Goal: Information Seeking & Learning: Learn about a topic

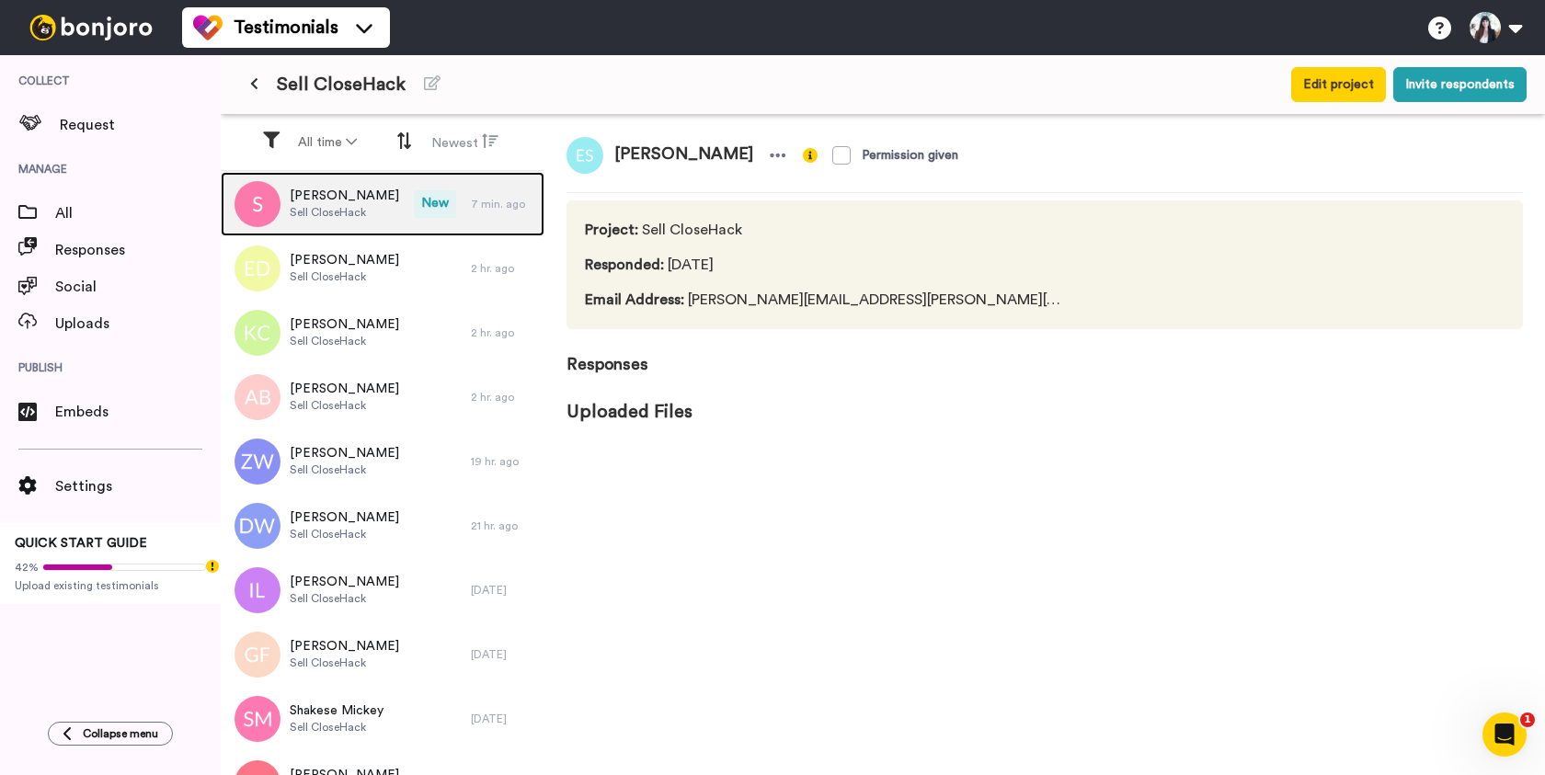
click at [375, 211] on div "Stephen Sell CloseHack" at bounding box center [317, 204] width 193 height 64
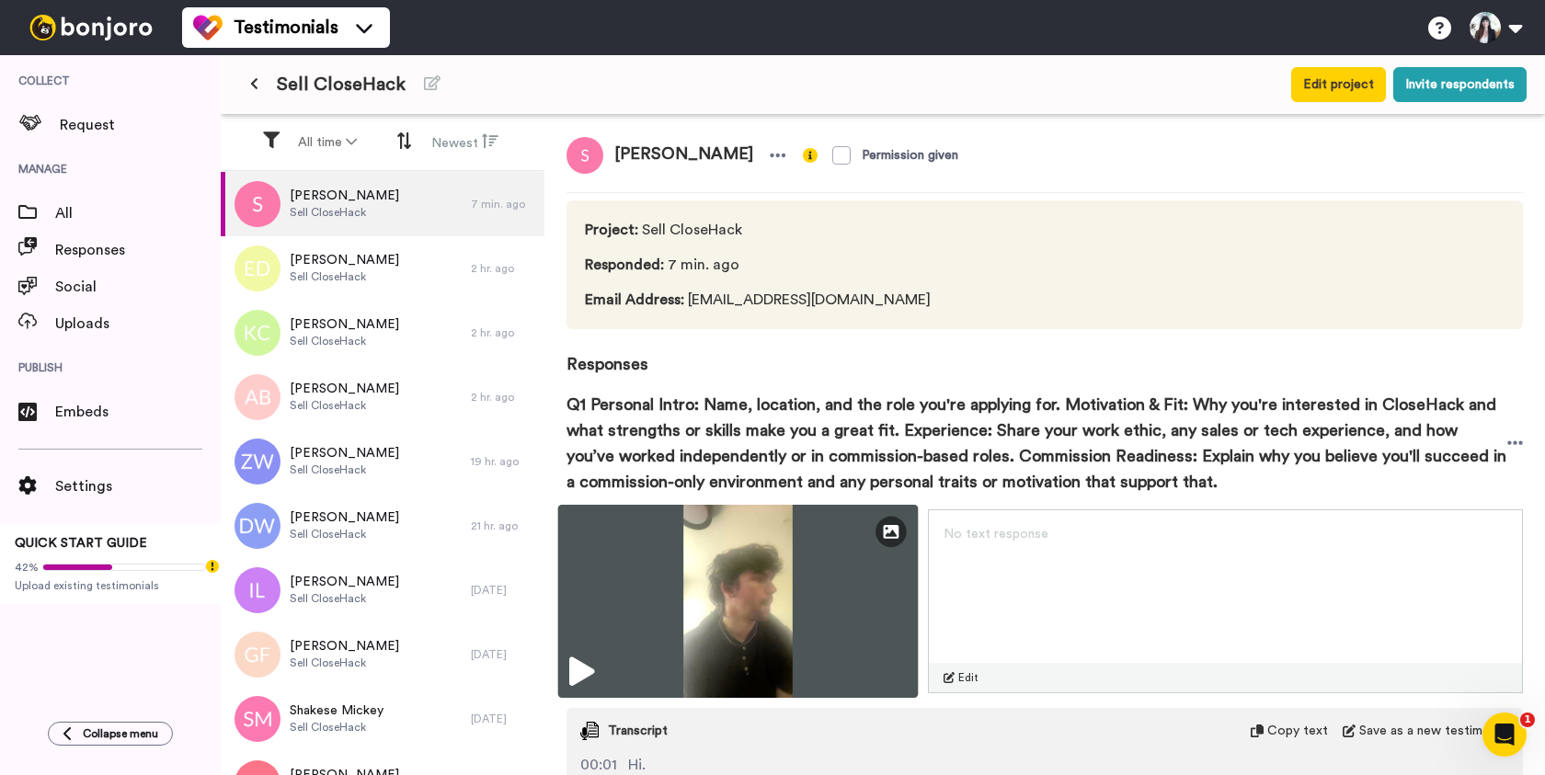
click at [738, 592] on img at bounding box center [738, 601] width 360 height 193
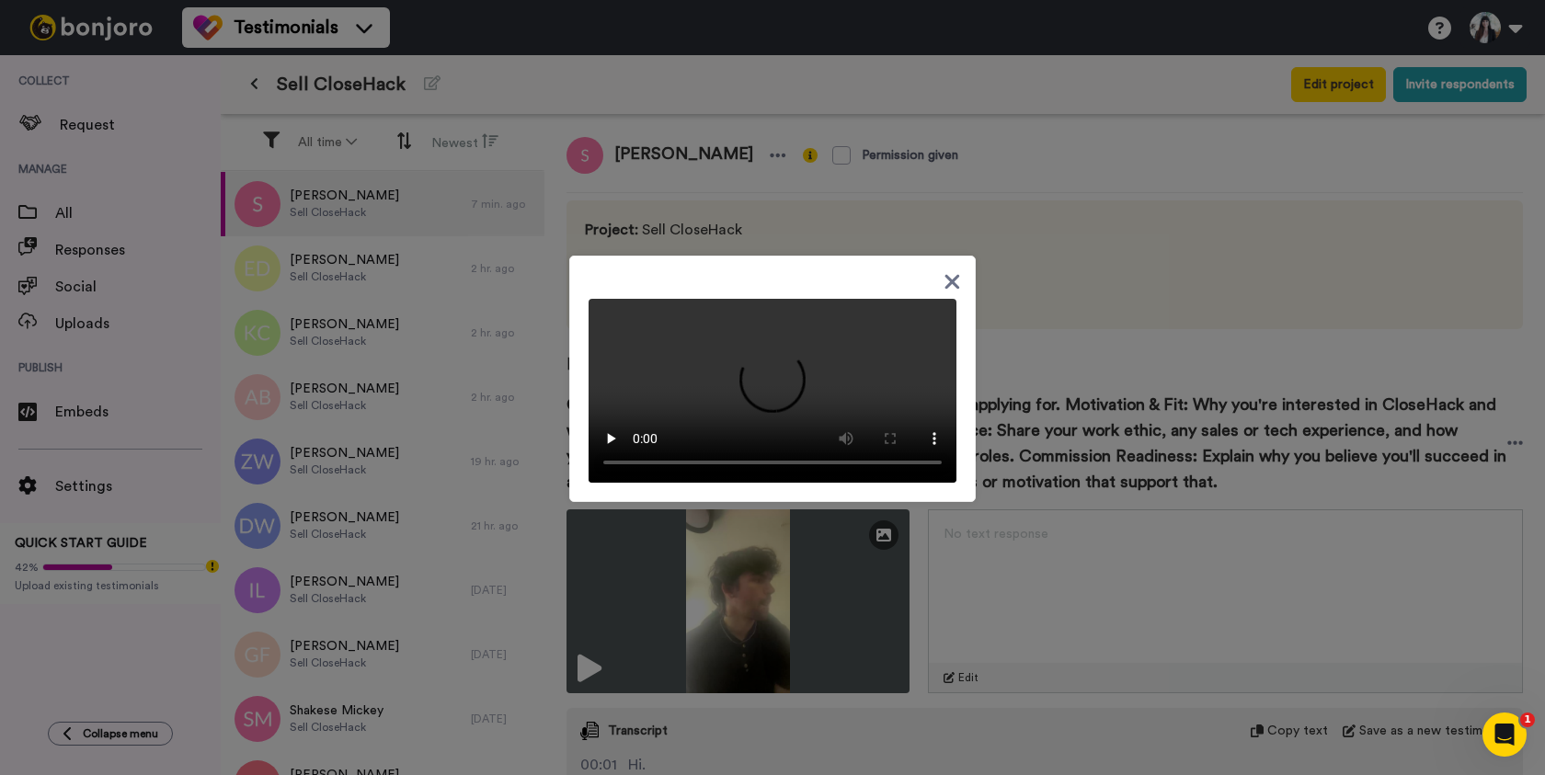
click at [750, 483] on video at bounding box center [772, 391] width 368 height 184
click at [952, 274] on icon at bounding box center [952, 281] width 15 height 15
